Goal: Find specific page/section: Find specific page/section

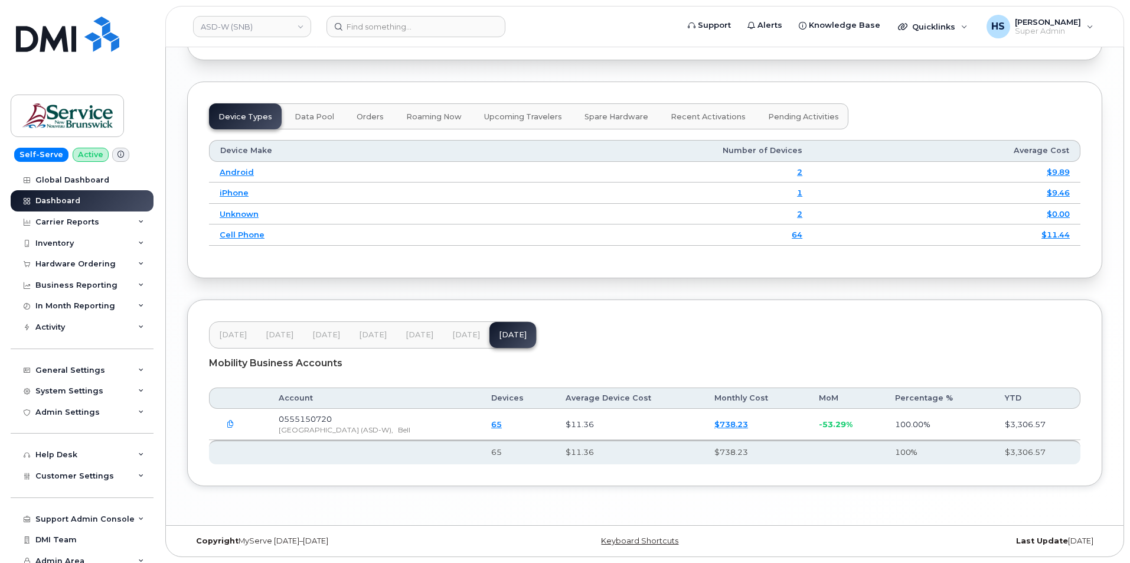
scroll to position [1451, 0]
click at [465, 332] on span "[DATE]" at bounding box center [466, 334] width 28 height 9
click at [494, 329] on button "Aug 25" at bounding box center [512, 335] width 47 height 26
click at [423, 334] on span "Jun 25" at bounding box center [420, 334] width 28 height 9
click at [502, 336] on span "Aug 25" at bounding box center [513, 335] width 28 height 9
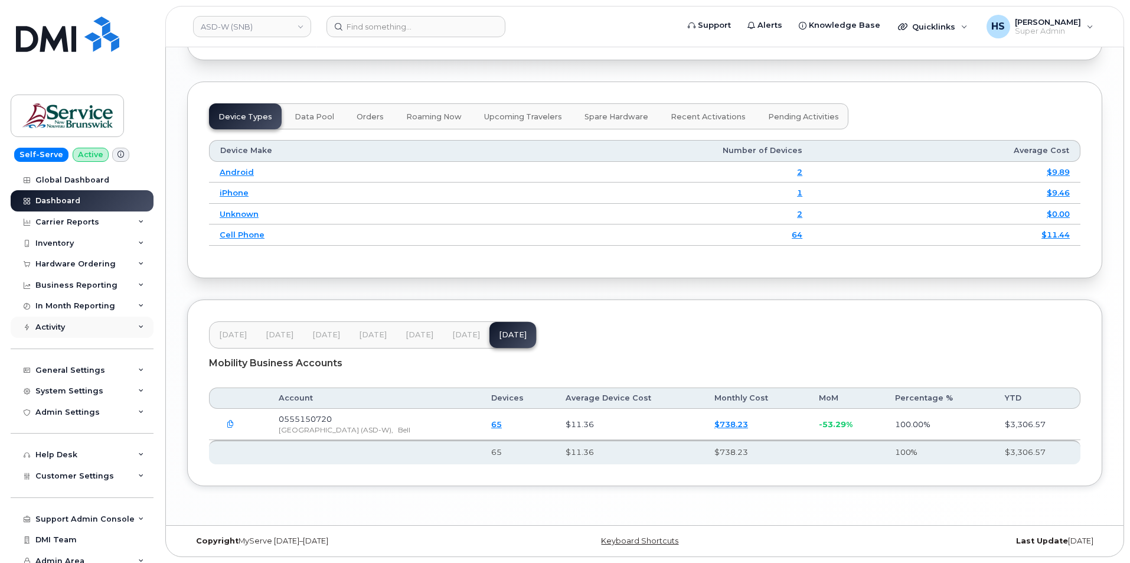
click at [139, 326] on icon at bounding box center [141, 327] width 6 height 6
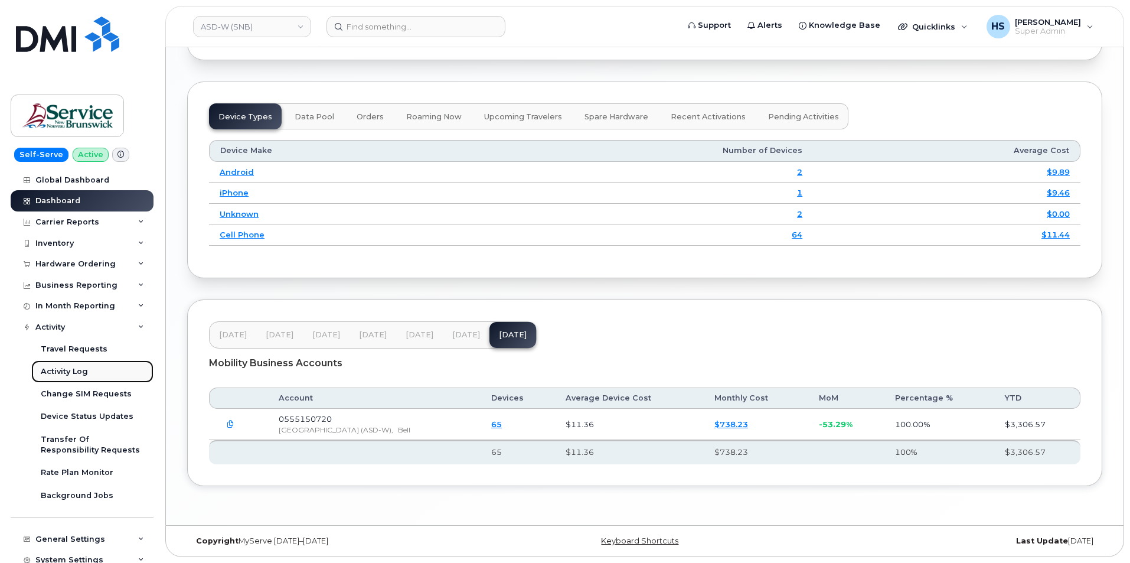
click at [70, 369] on div "Activity Log" at bounding box center [64, 371] width 47 height 11
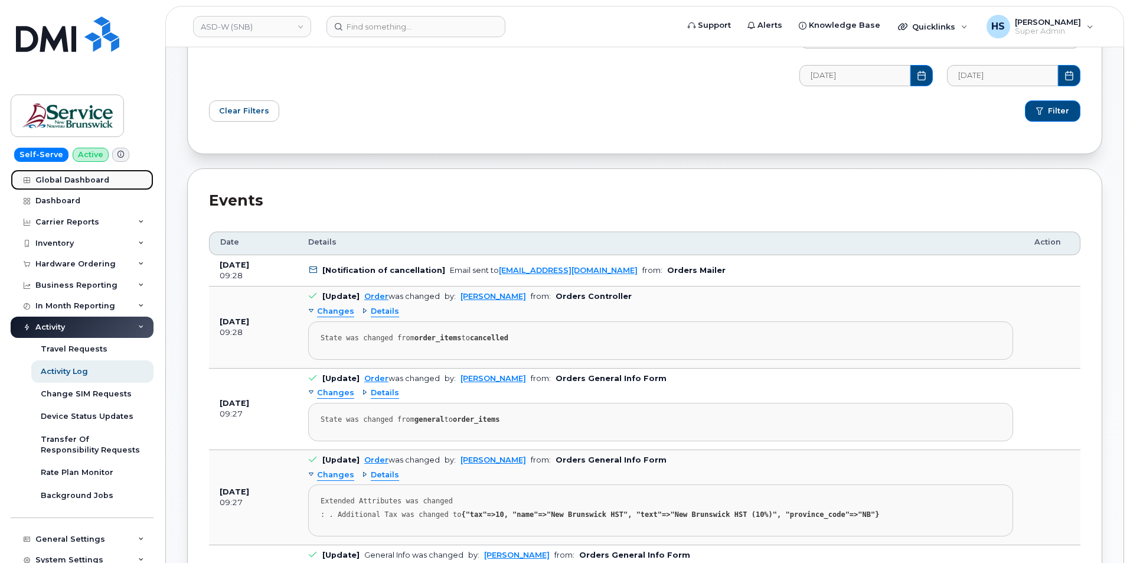
click at [78, 174] on link "Global Dashboard" at bounding box center [82, 179] width 143 height 21
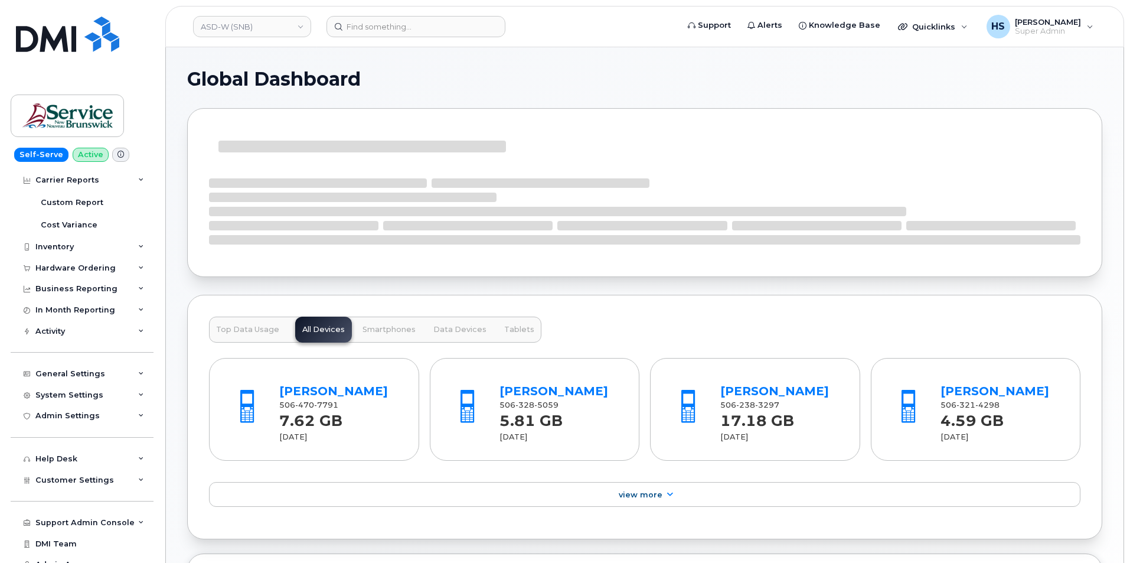
scroll to position [302, 0]
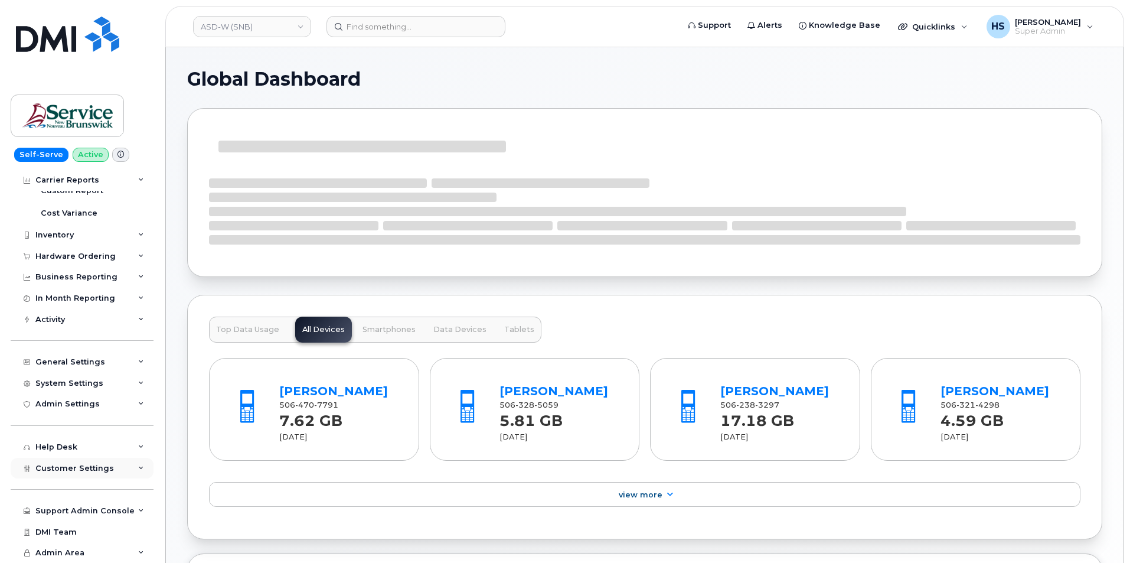
click at [76, 472] on div "Customer Settings" at bounding box center [74, 467] width 79 height 9
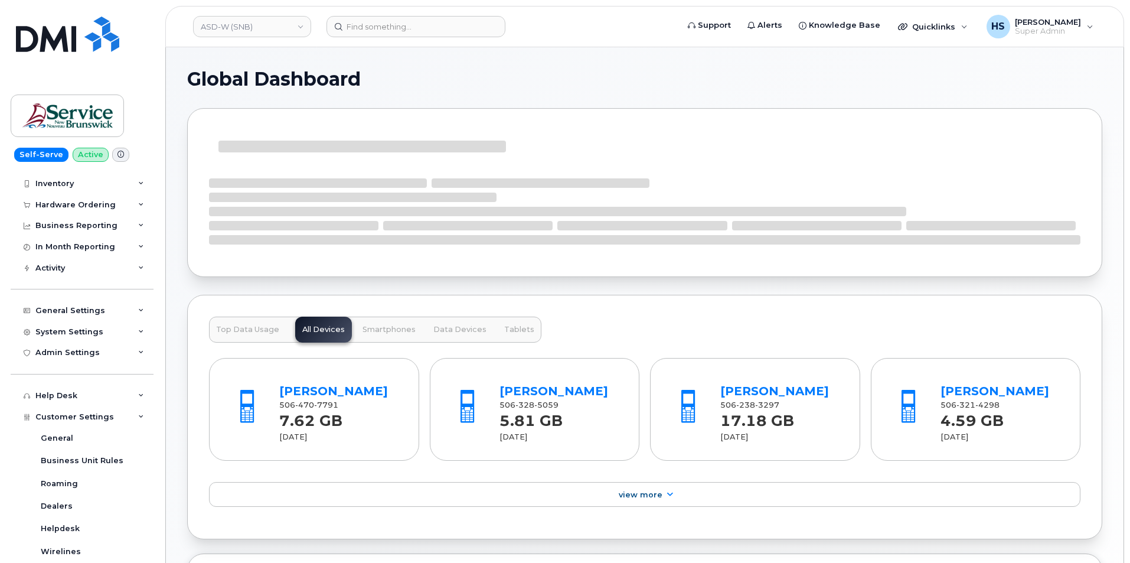
scroll to position [597, 0]
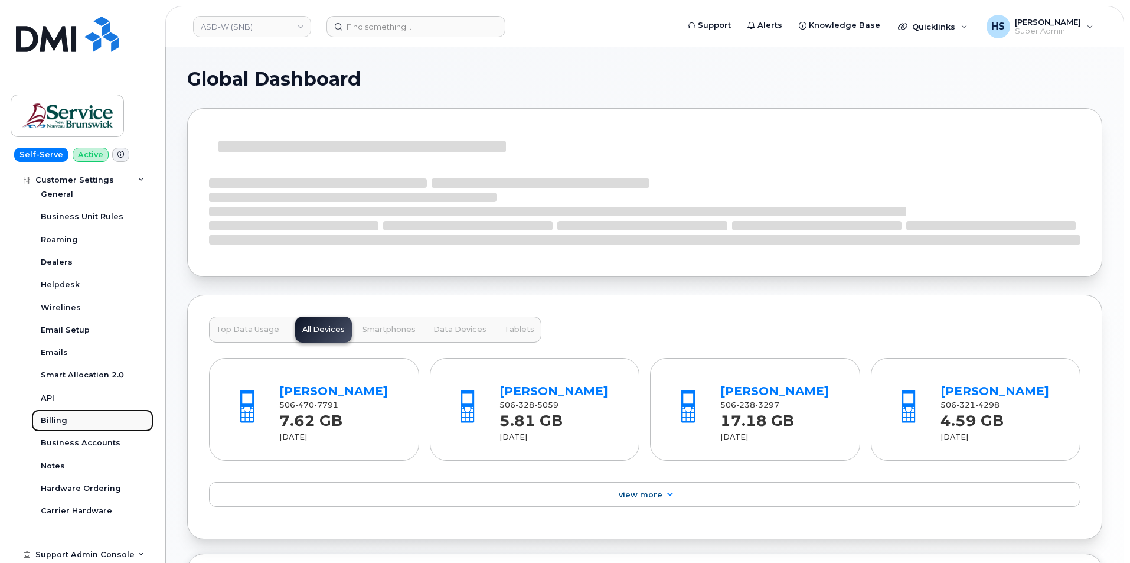
click at [57, 421] on div "Billing" at bounding box center [54, 420] width 27 height 11
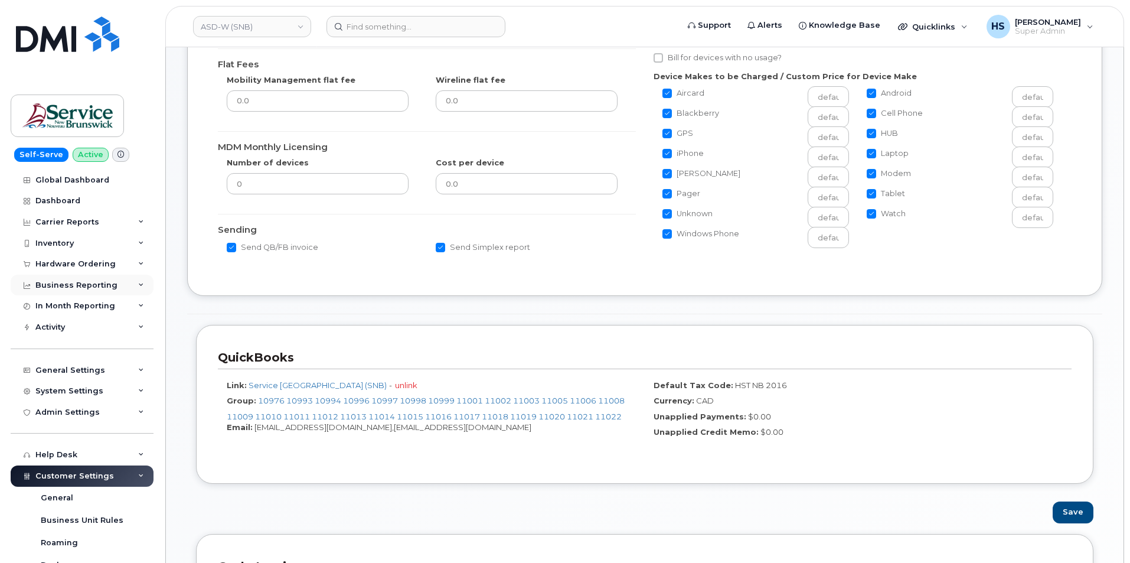
scroll to position [236, 0]
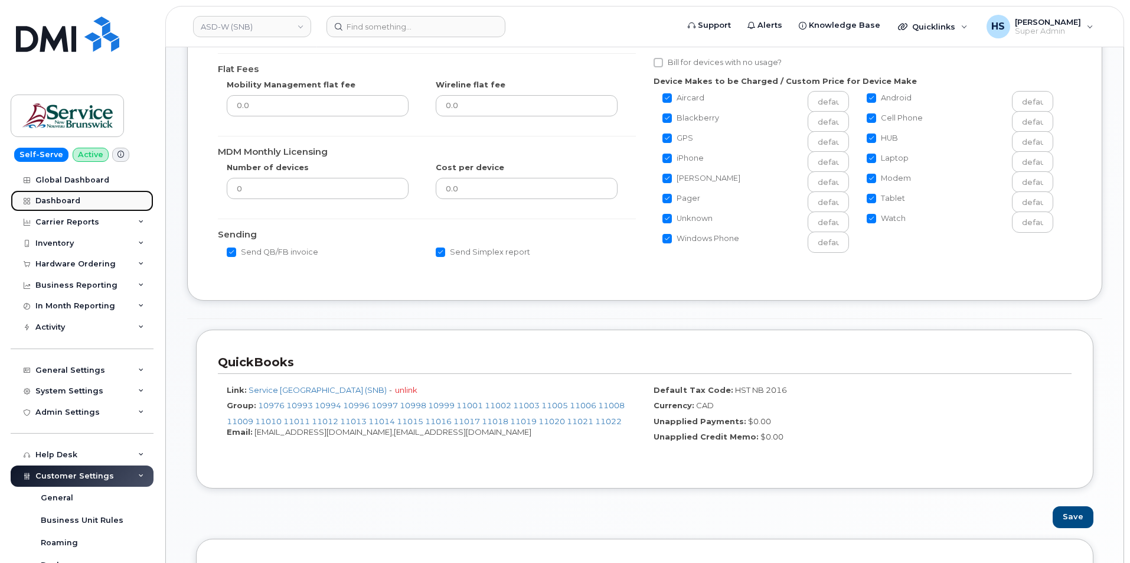
click at [51, 195] on link "Dashboard" at bounding box center [82, 200] width 143 height 21
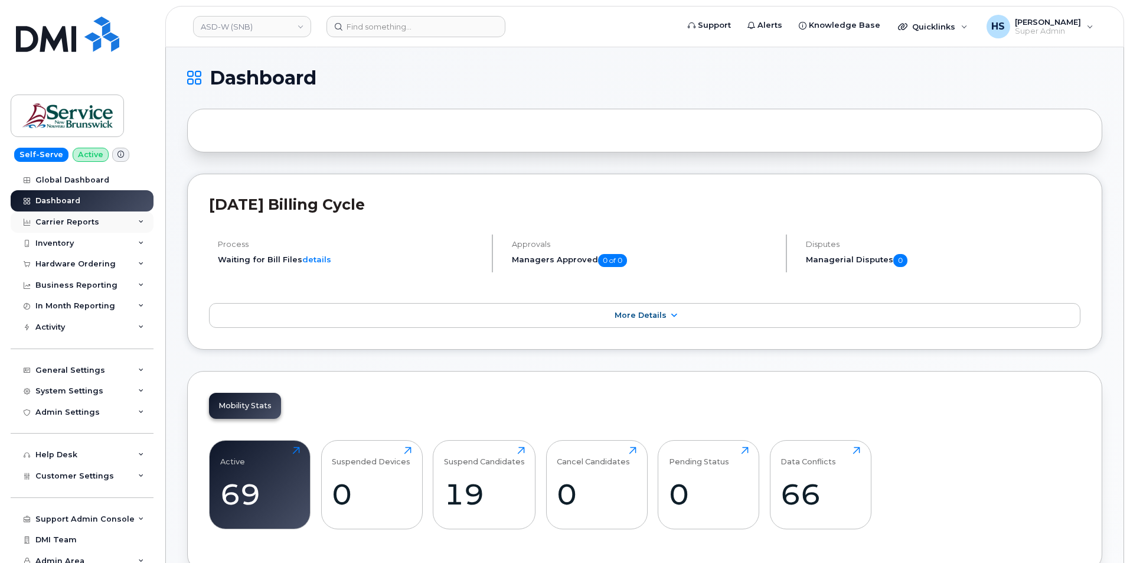
click at [134, 223] on div "Carrier Reports" at bounding box center [82, 221] width 143 height 21
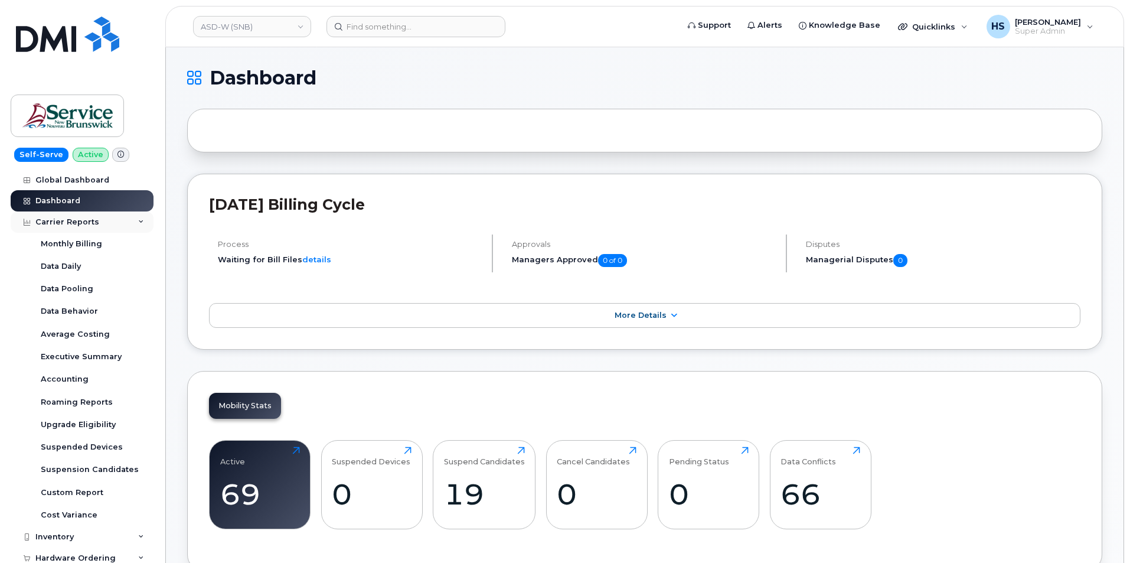
click at [70, 219] on div "Carrier Reports" at bounding box center [67, 221] width 64 height 9
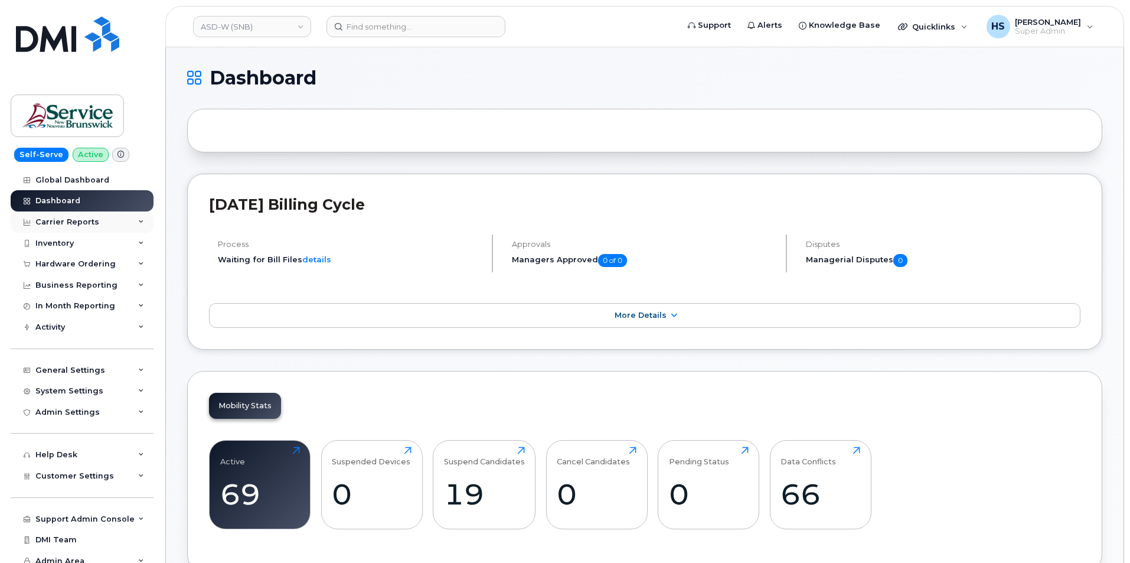
click at [70, 222] on div "Carrier Reports" at bounding box center [67, 221] width 64 height 9
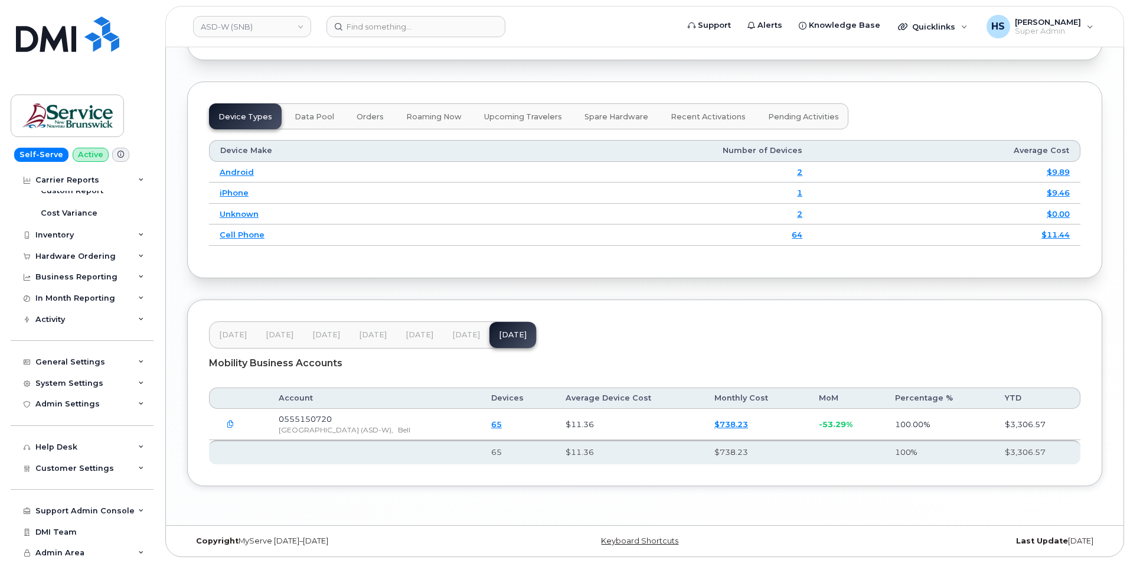
scroll to position [1451, 0]
click at [458, 326] on button "Jul 25" at bounding box center [466, 335] width 47 height 26
click at [499, 331] on span "Aug 25" at bounding box center [513, 334] width 28 height 9
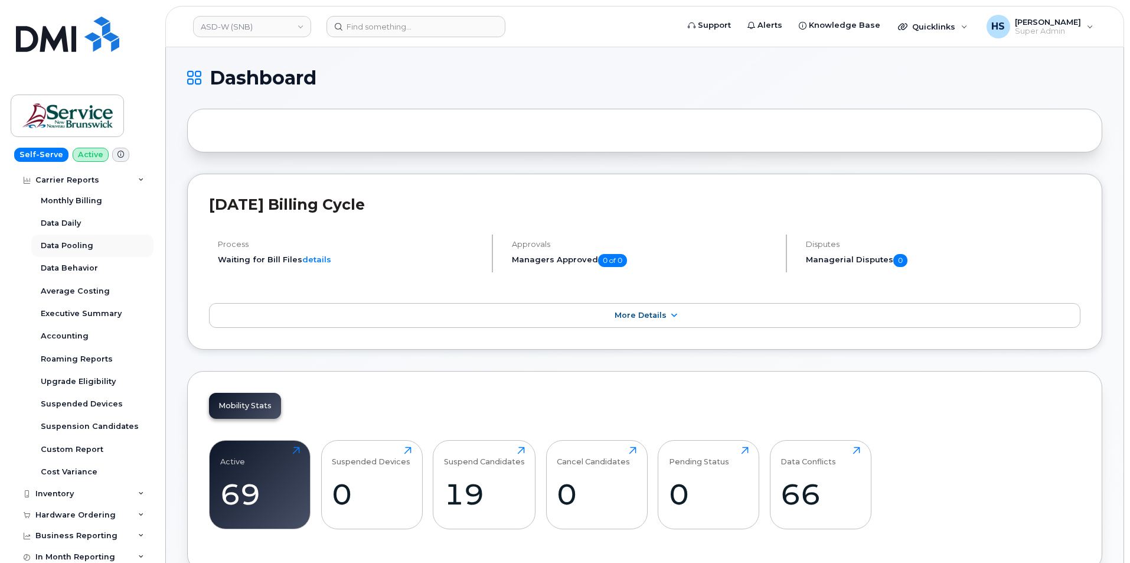
scroll to position [6, 0]
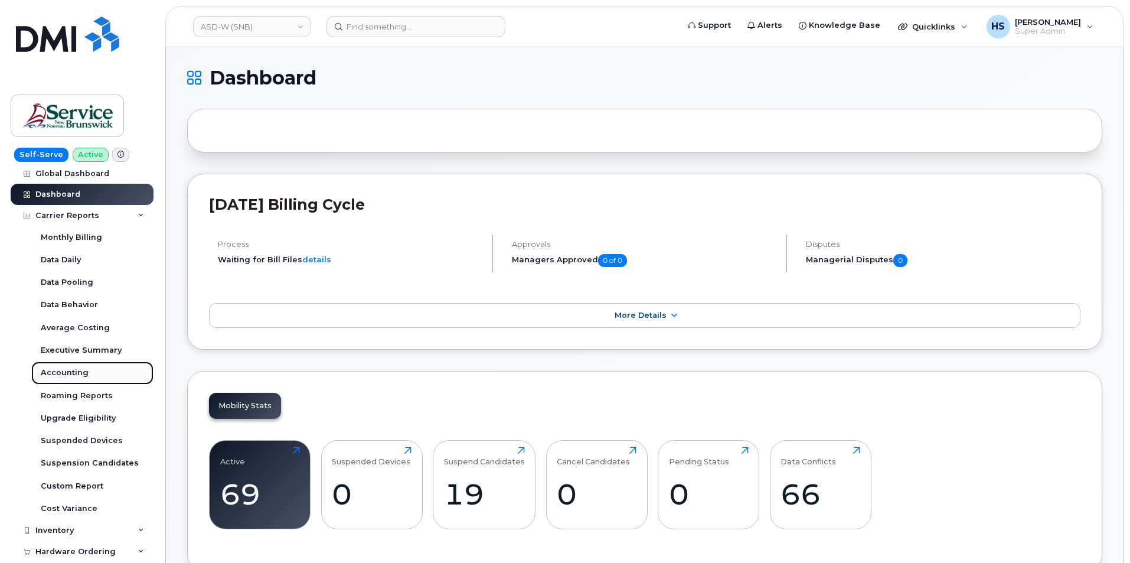
click at [74, 372] on div "Accounting" at bounding box center [65, 372] width 48 height 11
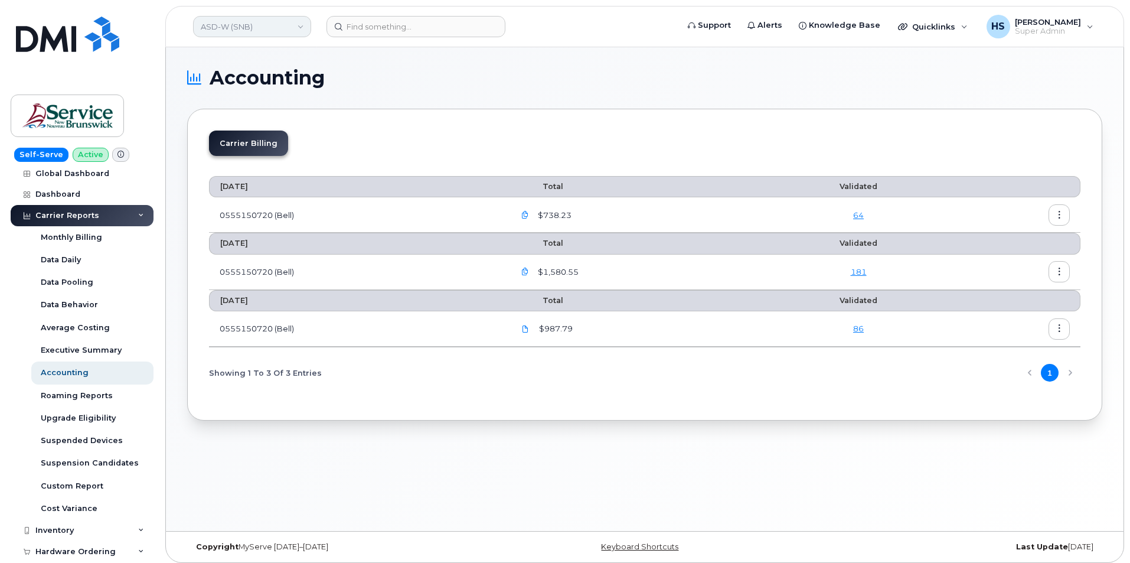
click at [255, 31] on link "ASD-W (SNB)" at bounding box center [252, 26] width 118 height 21
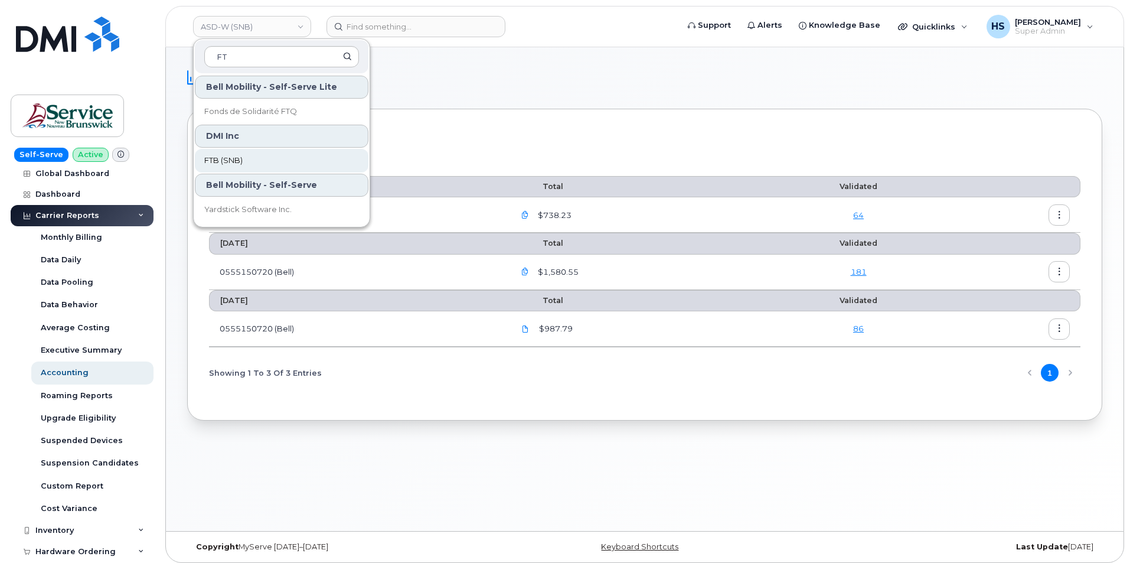
type input "FT"
click at [252, 162] on link "FTB (SNB)" at bounding box center [282, 161] width 174 height 24
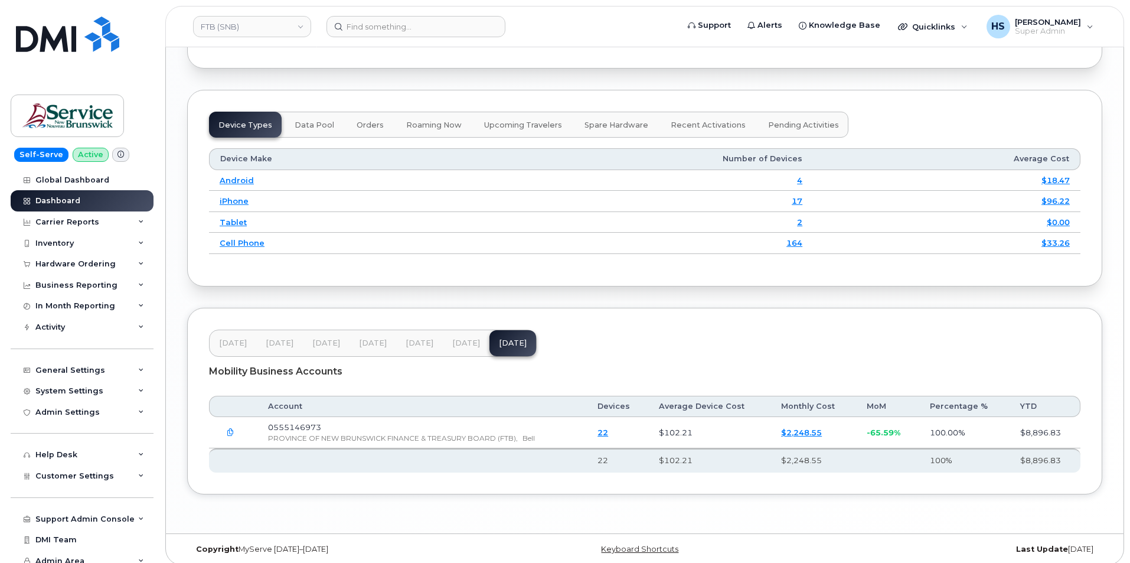
scroll to position [1435, 0]
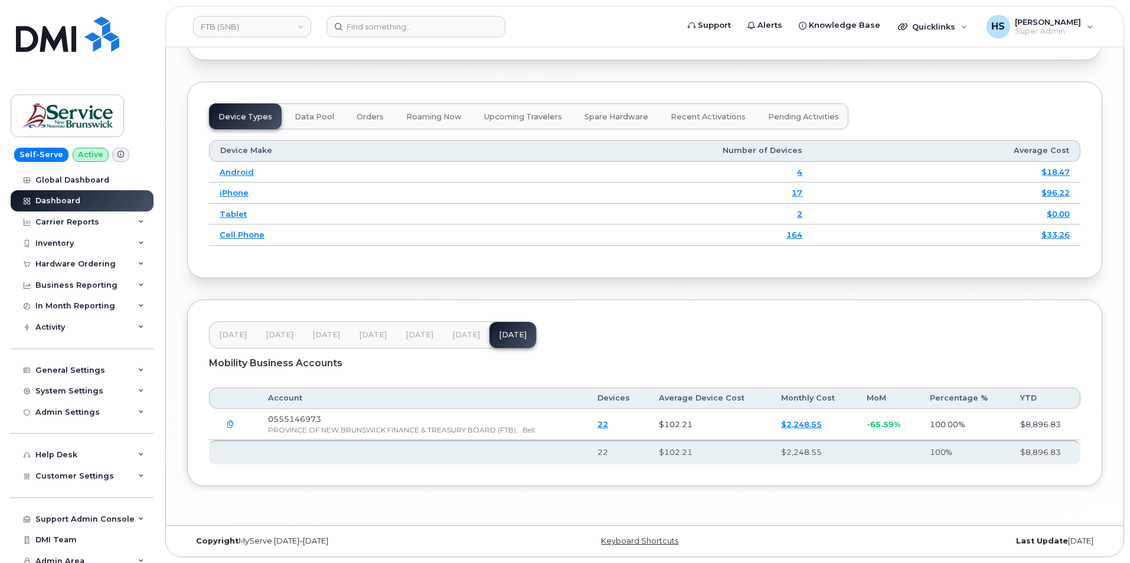
click at [459, 332] on span "[DATE]" at bounding box center [466, 334] width 28 height 9
click at [423, 335] on span "Jun 25" at bounding box center [420, 334] width 28 height 9
click at [380, 334] on span "May 25" at bounding box center [373, 335] width 28 height 9
click at [429, 331] on span "Jun 25" at bounding box center [420, 335] width 28 height 9
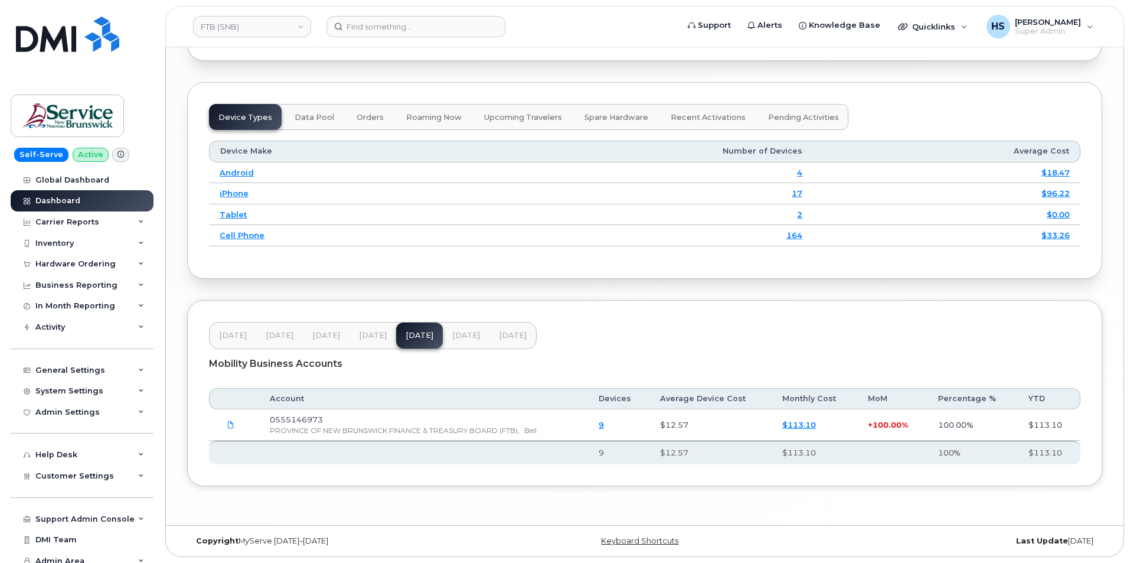
click at [464, 330] on button "Jul 25" at bounding box center [466, 335] width 47 height 26
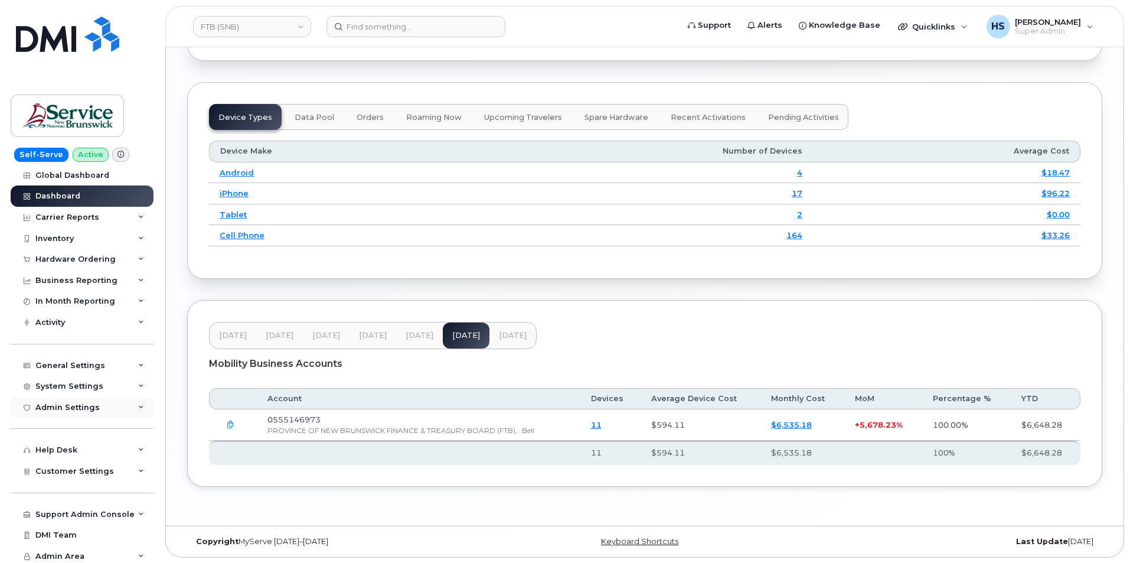
scroll to position [8, 0]
click at [92, 469] on span "Customer Settings" at bounding box center [74, 467] width 79 height 9
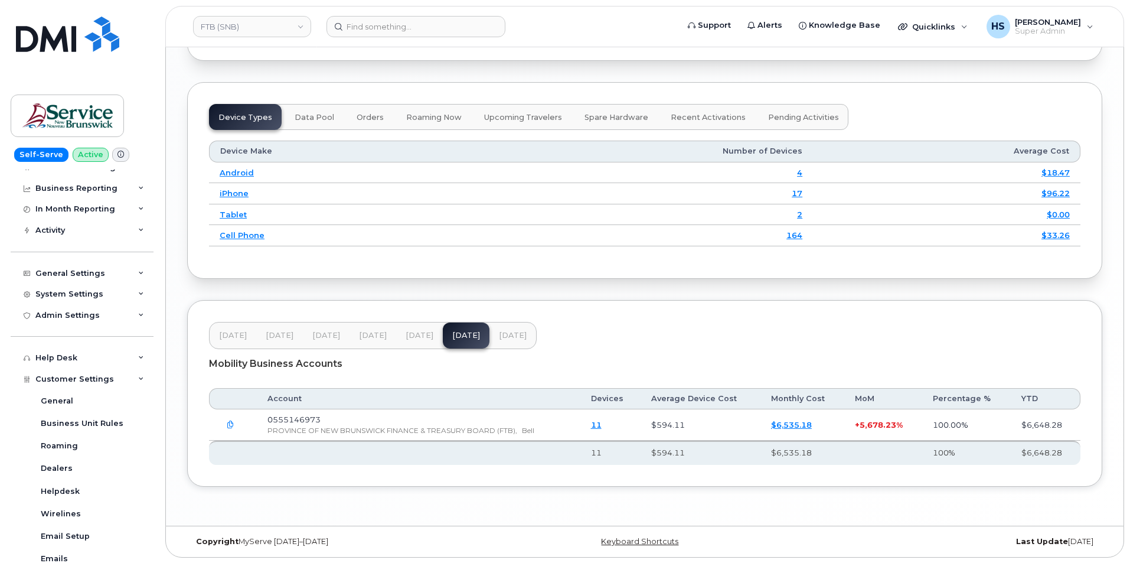
scroll to position [244, 0]
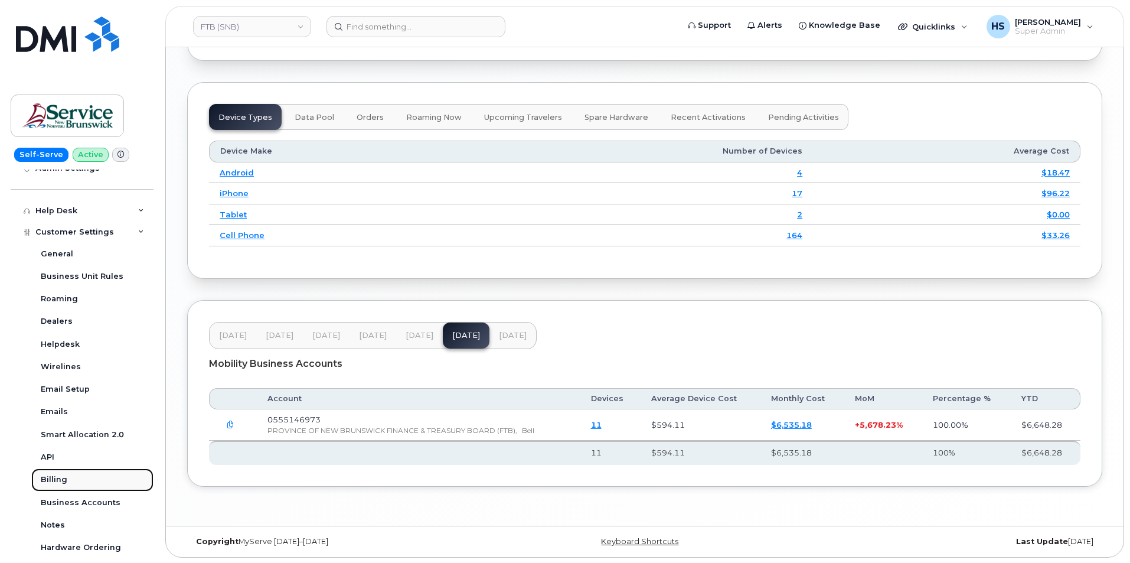
click at [60, 477] on div "Billing" at bounding box center [54, 479] width 27 height 11
click at [44, 480] on div "Billing" at bounding box center [54, 479] width 27 height 11
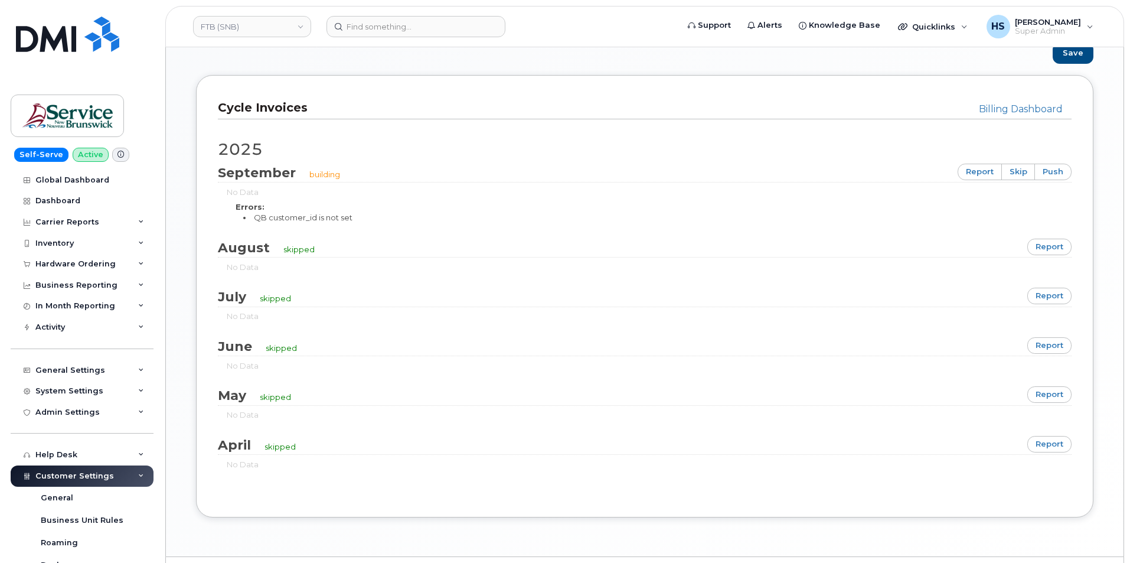
scroll to position [658, 0]
